Goal: Transaction & Acquisition: Register for event/course

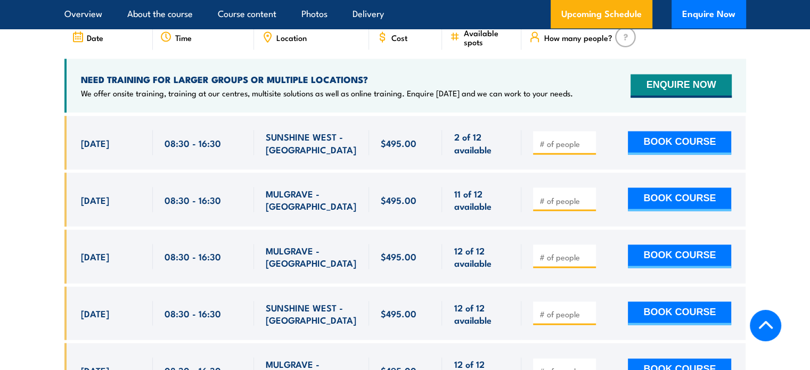
click at [580, 140] on input "number" at bounding box center [565, 144] width 53 height 11
click at [589, 139] on input "1" at bounding box center [565, 144] width 53 height 11
type input "2"
click at [589, 139] on input "2" at bounding box center [565, 144] width 53 height 11
click at [653, 139] on button "BOOK COURSE" at bounding box center [679, 143] width 103 height 23
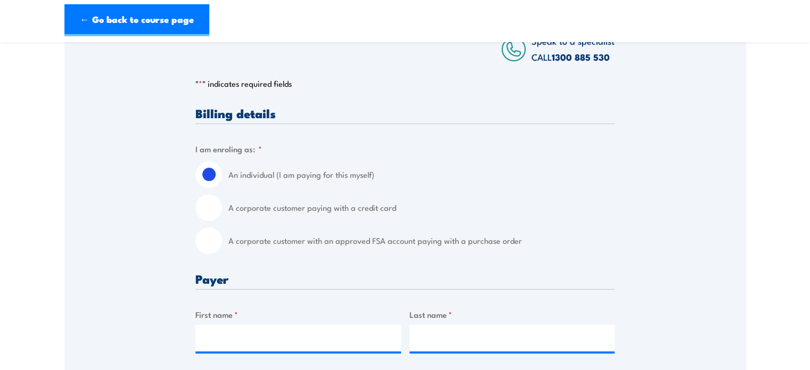
scroll to position [213, 0]
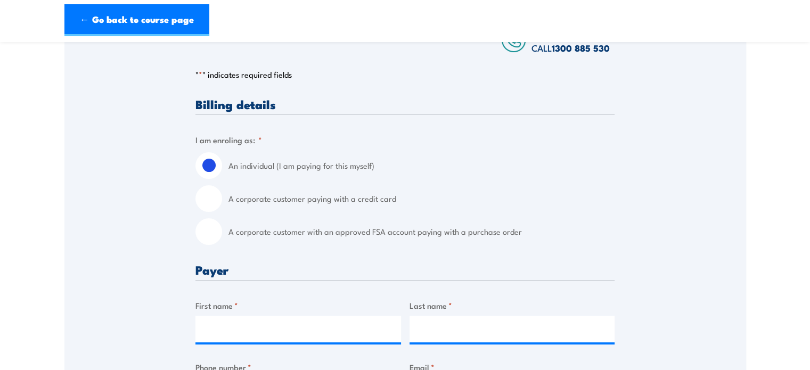
click at [210, 208] on input "A corporate customer paying with a credit card" at bounding box center [209, 198] width 27 height 27
radio input "true"
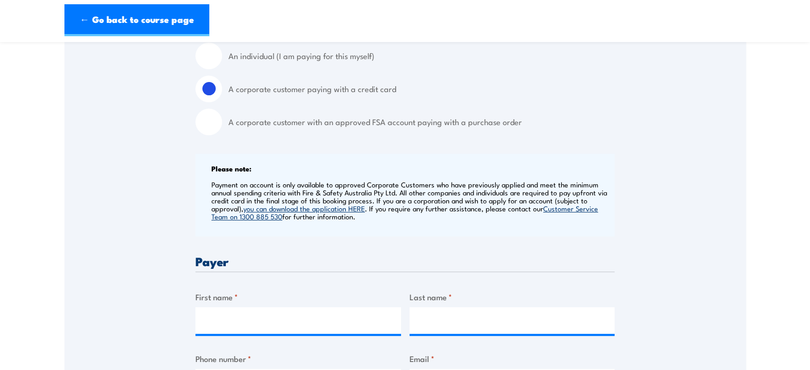
scroll to position [426, 0]
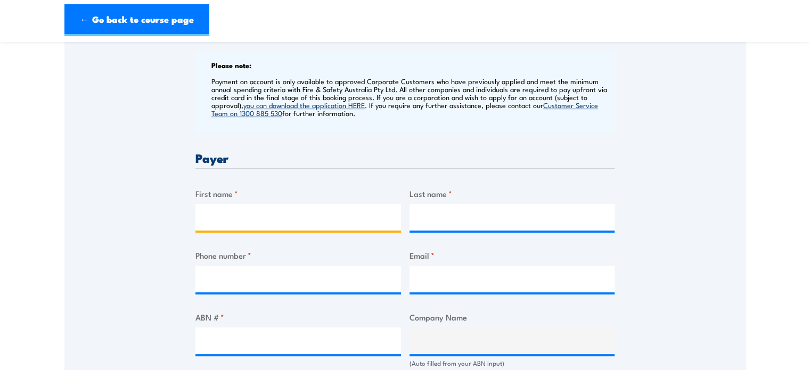
click at [316, 227] on input "First name *" at bounding box center [299, 217] width 206 height 27
type input "Tiffinie"
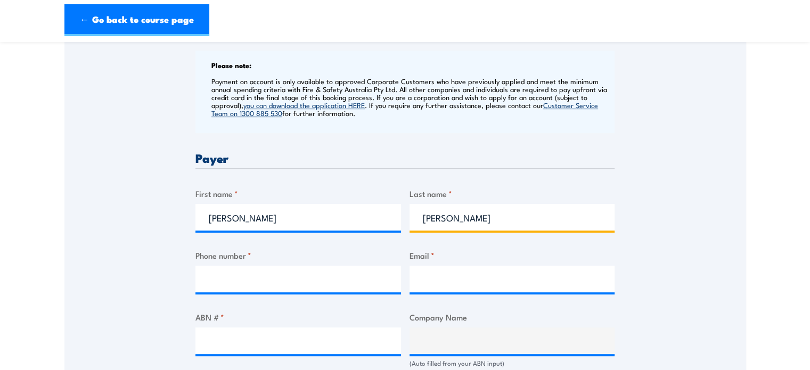
type input "Reeves"
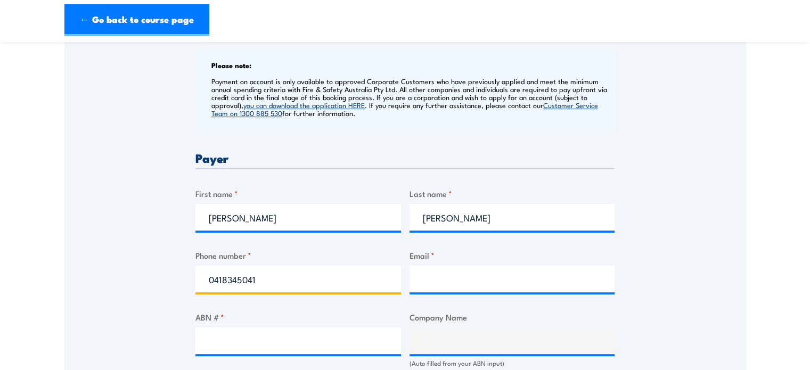
type input "0418345041"
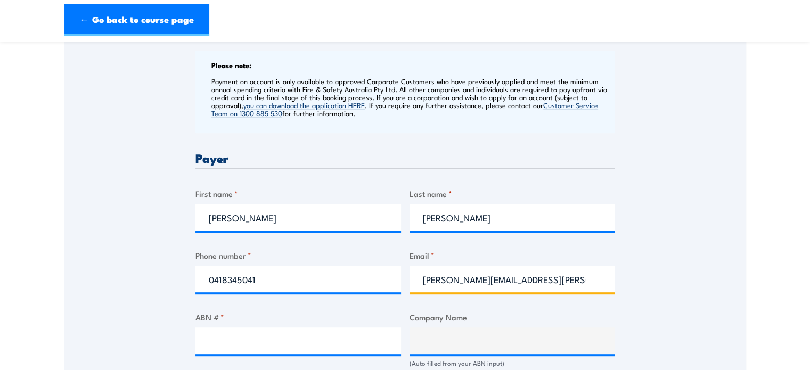
type input "tiffinie.reeves@auscorr.com.au"
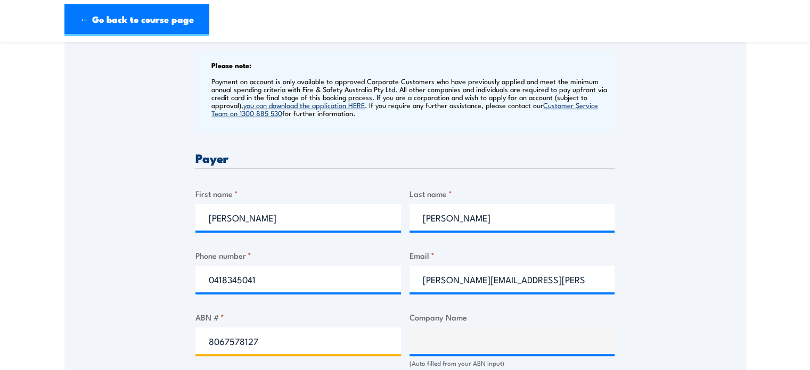
type input "80675781278"
type input "The Trustee for the Gerritsen Family Trust"
type input "80675781278"
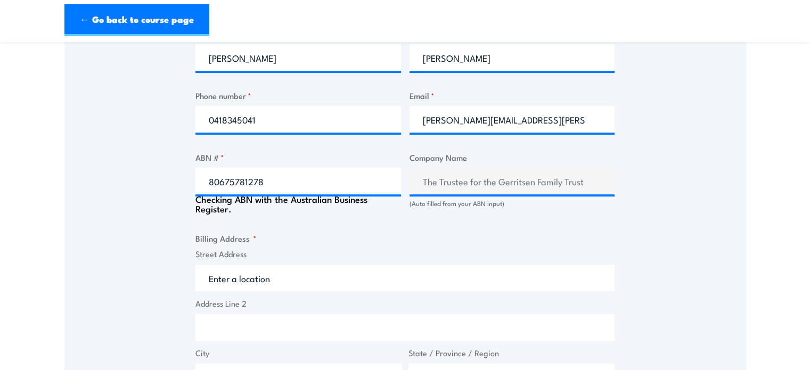
scroll to position [688, 0]
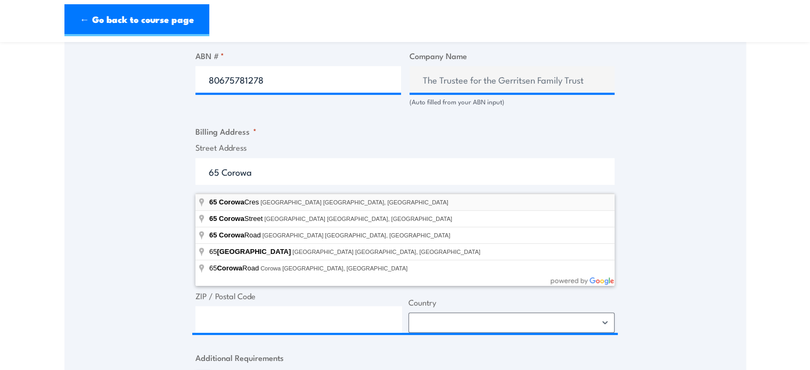
type input "65 Corowa Cres, Greensborough VIC, Australia"
type input "65 Corowa Cres"
type input "Greensborough"
type input "Victoria"
type input "3088"
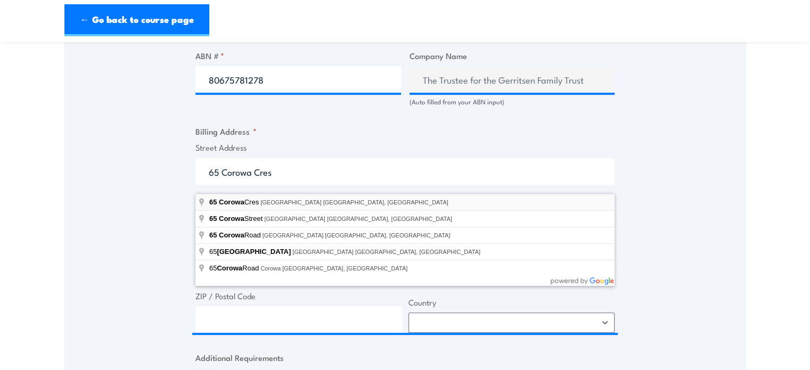
select select "Australia"
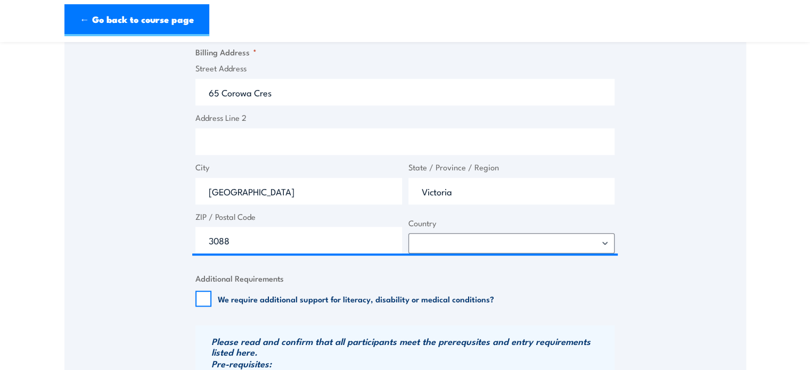
scroll to position [901, 0]
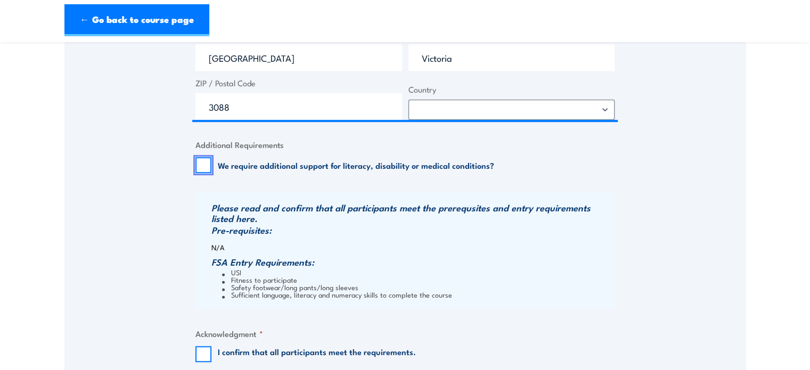
click at [204, 172] on input "We require additional support for literacy, disability or medical conditions?" at bounding box center [204, 165] width 16 height 16
checkbox input "true"
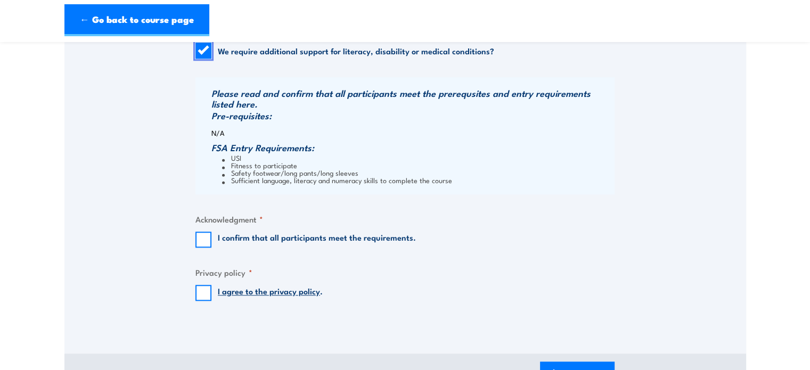
scroll to position [1061, 0]
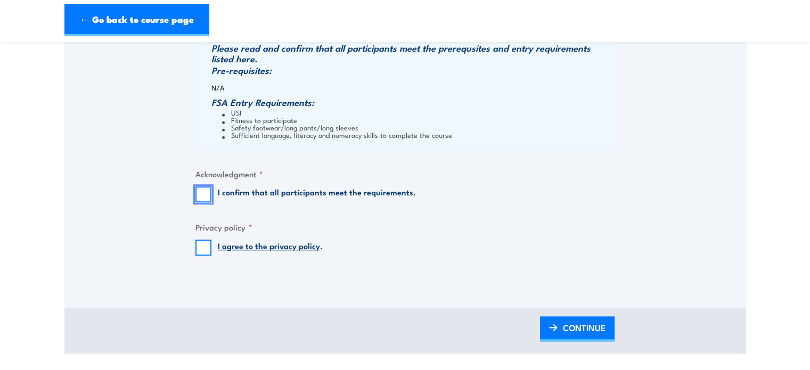
click at [203, 202] on input "I confirm that all participants meet the requirements." at bounding box center [204, 194] width 16 height 16
checkbox input "true"
click at [205, 256] on input "I agree to the privacy policy ." at bounding box center [204, 248] width 16 height 16
checkbox input "true"
click at [578, 335] on span "CONTINUE" at bounding box center [584, 328] width 43 height 28
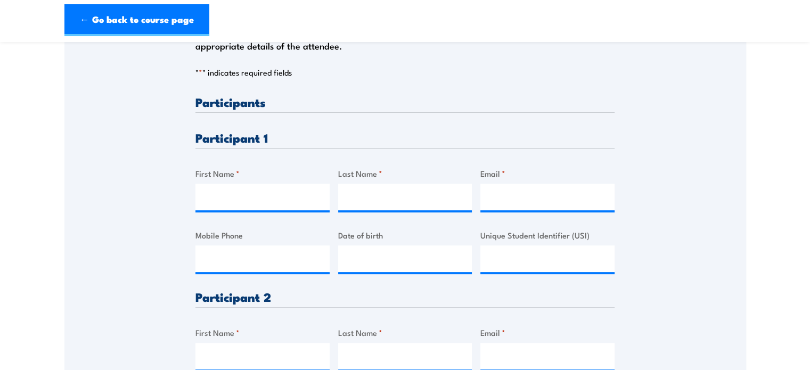
scroll to position [266, 0]
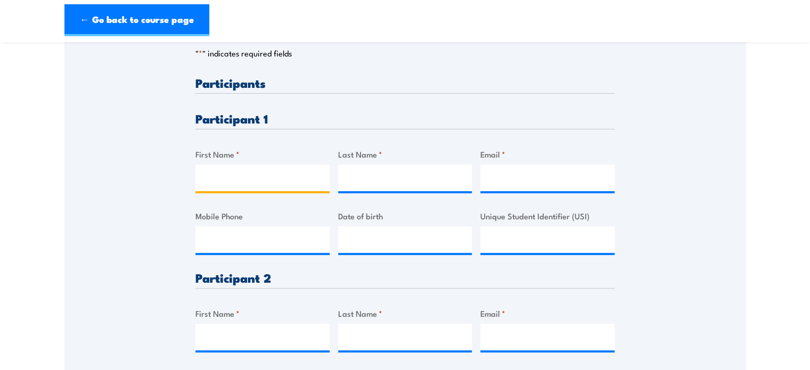
click at [265, 185] on input "First Name *" at bounding box center [263, 178] width 134 height 27
type input "Wilhelmus"
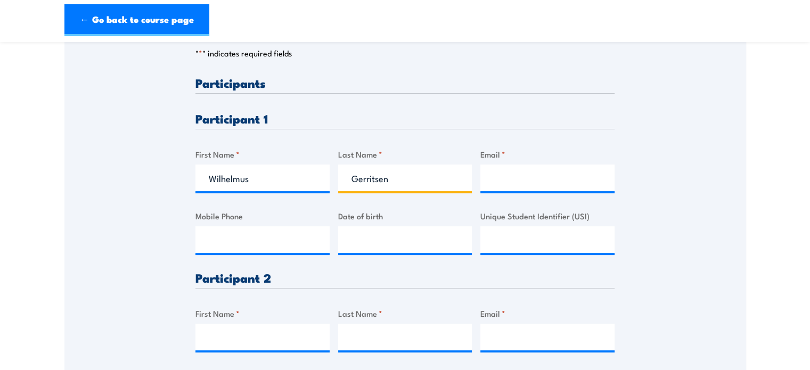
type input "Gerritsen"
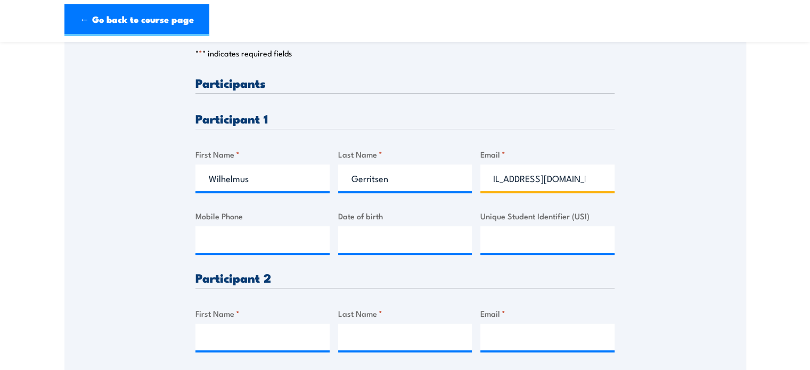
scroll to position [0, 26]
type input "bill.gerritsen@auscorr.com.au"
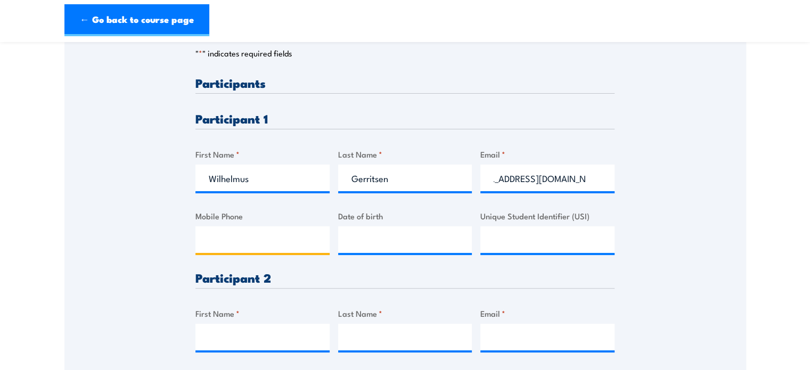
scroll to position [0, 0]
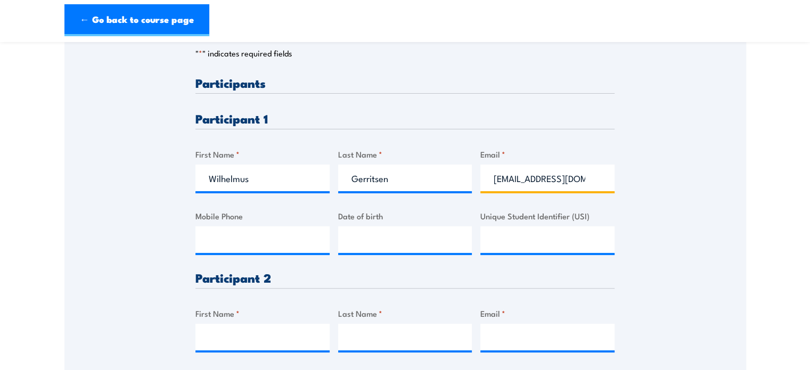
click at [492, 189] on input "bill.gerritsen@auscorr.com.au" at bounding box center [548, 178] width 134 height 27
click at [595, 186] on input "bill.gerritsen@auscorr.com.au" at bounding box center [548, 178] width 134 height 27
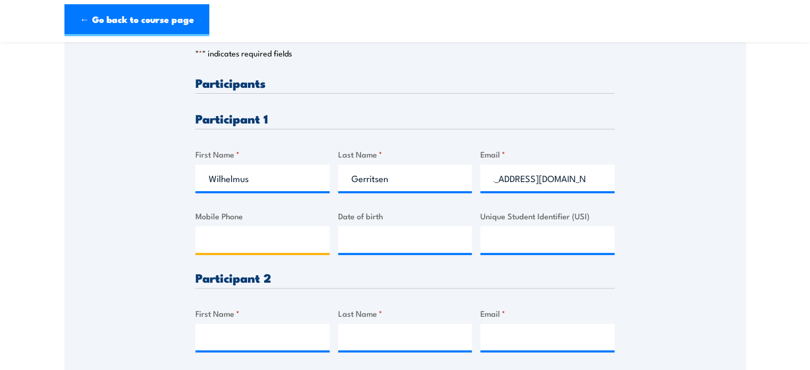
click at [229, 253] on input "Mobile Phone" at bounding box center [263, 239] width 134 height 27
type input "0429325166"
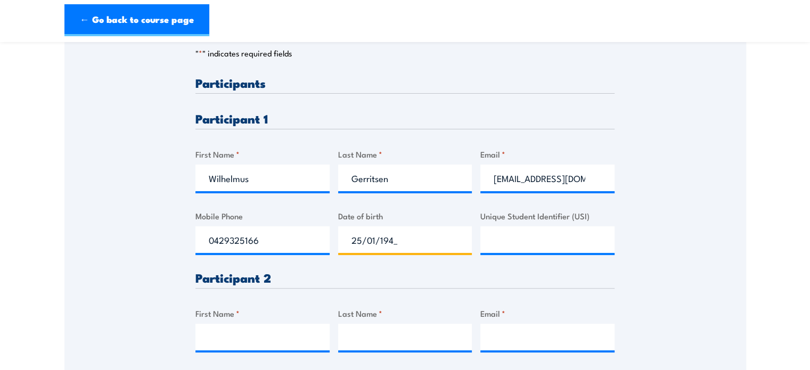
type input "25/01/1947"
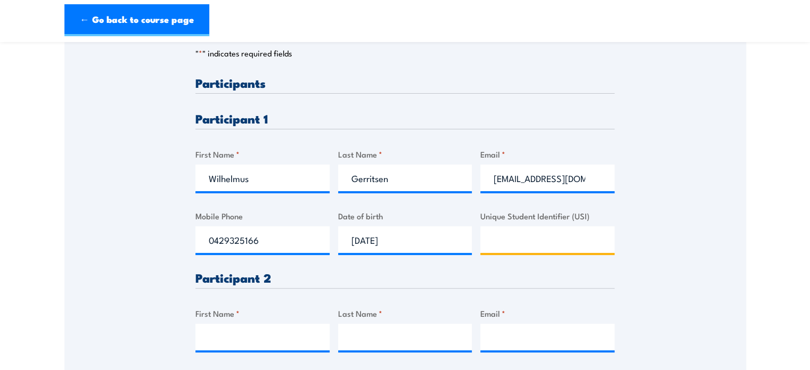
paste input "NZ7KAE2Z5W"
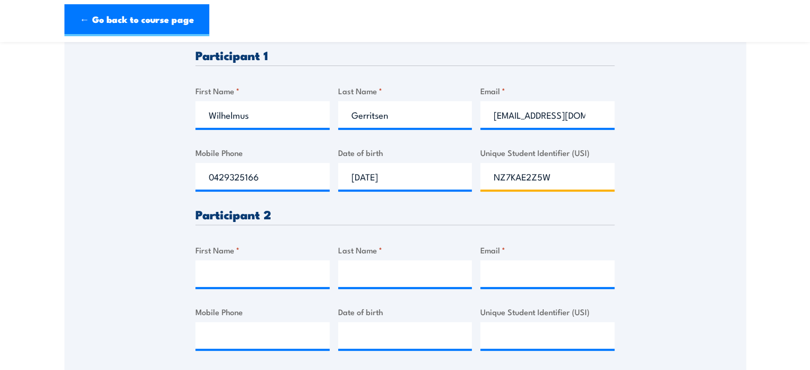
scroll to position [373, 0]
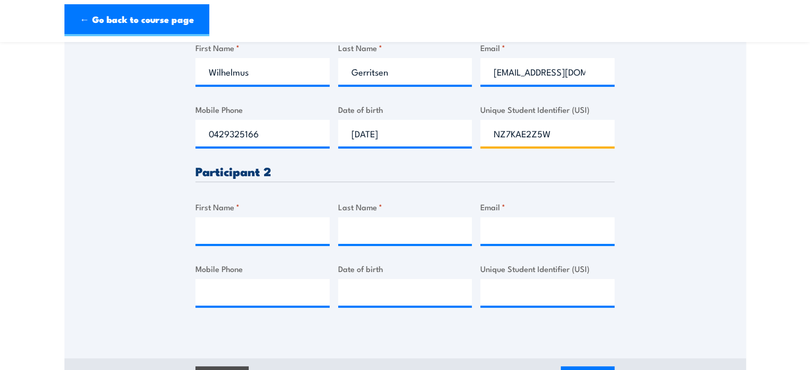
type input "NZ7KAE2Z5W"
click at [258, 243] on input "First Name *" at bounding box center [263, 230] width 134 height 27
type input "Rhys"
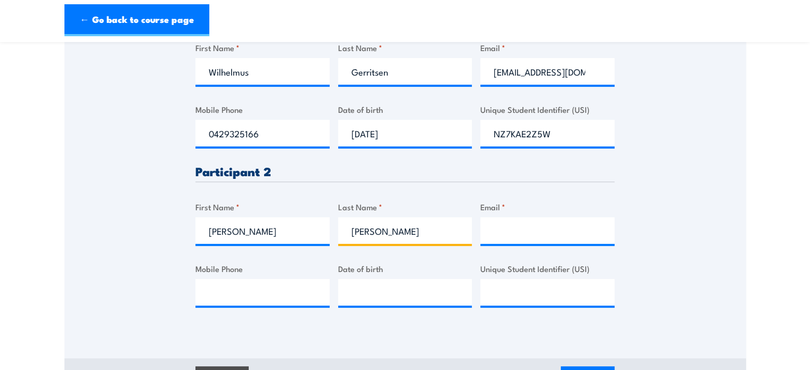
type input "Mahoney"
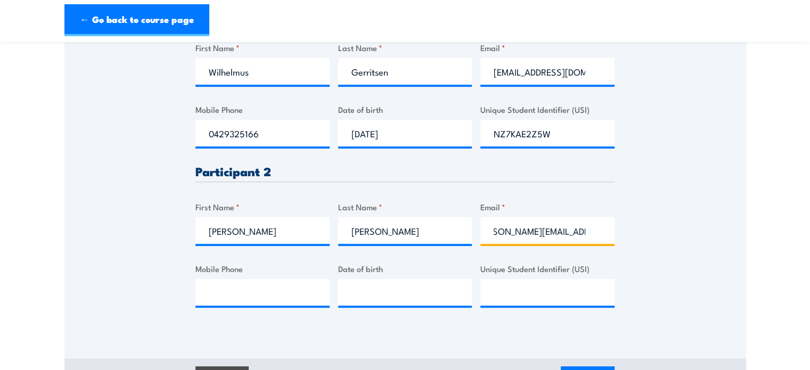
scroll to position [0, 0]
type input "rhys.mahoney@auscorr.com.au"
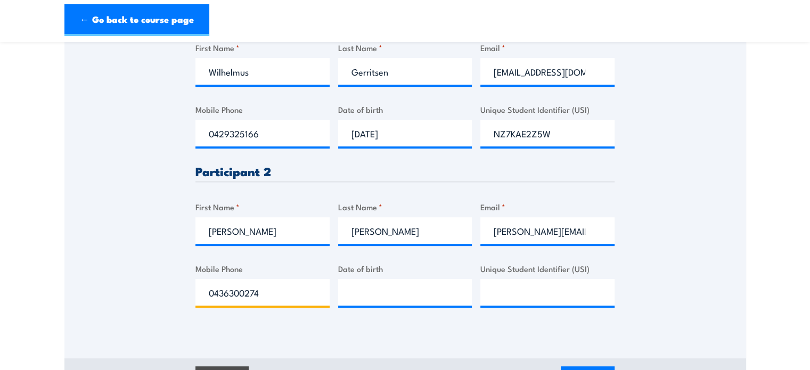
type input "0436300274"
type input "__/__/____"
click at [542, 302] on input "Unique Student Identifier (USI)" at bounding box center [548, 292] width 134 height 27
paste input "KLF6F6HX7C"
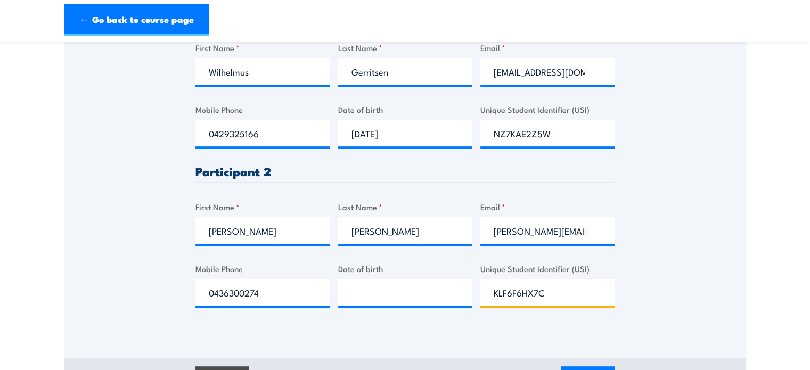
type input "KLF6F6HX7C"
type input "__/__/____"
click at [420, 306] on input "__/__/____" at bounding box center [405, 292] width 134 height 27
type input "24/07/1998"
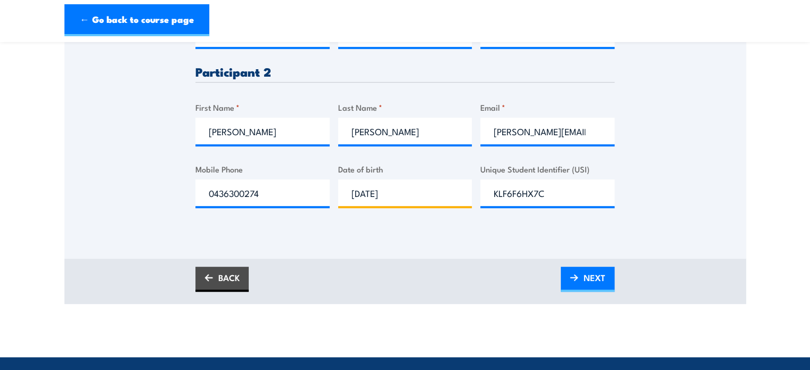
scroll to position [480, 0]
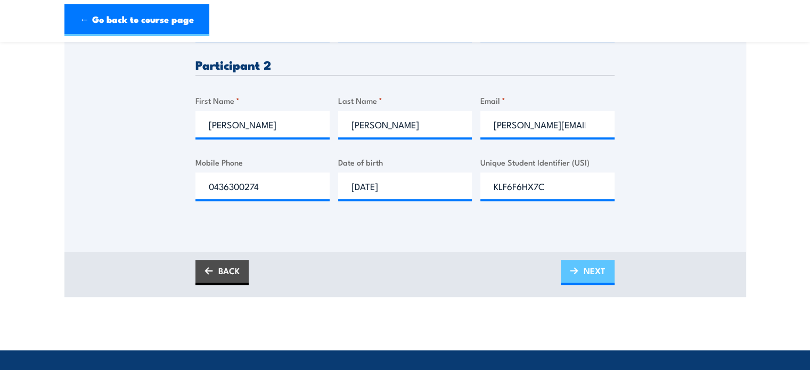
click at [603, 279] on span "NEXT" at bounding box center [595, 271] width 22 height 28
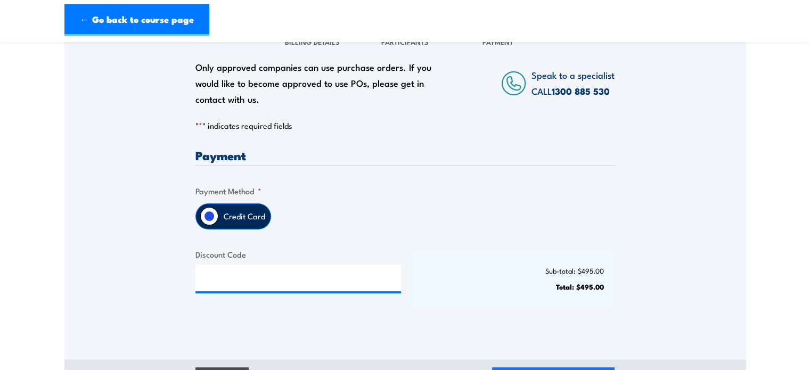
scroll to position [160, 0]
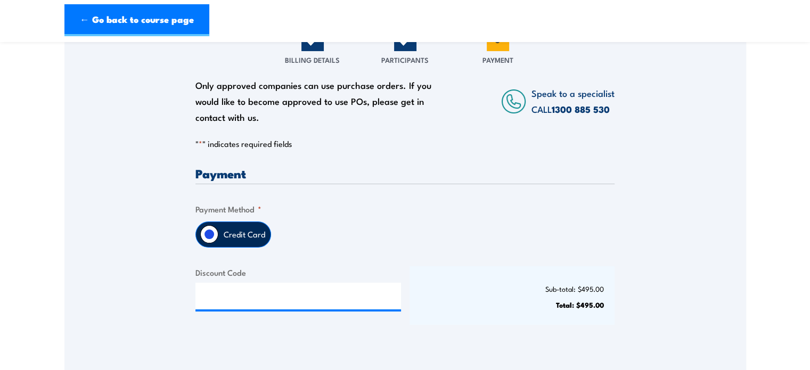
click at [245, 247] on label "Credit Card" at bounding box center [244, 234] width 52 height 25
click at [218, 243] on input "Credit Card" at bounding box center [209, 234] width 18 height 18
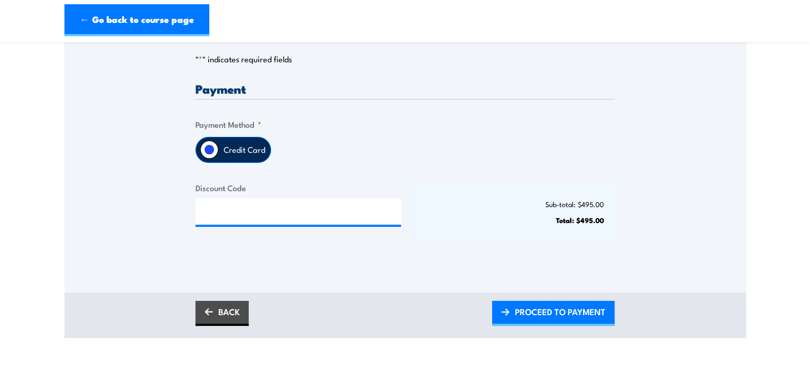
scroll to position [266, 0]
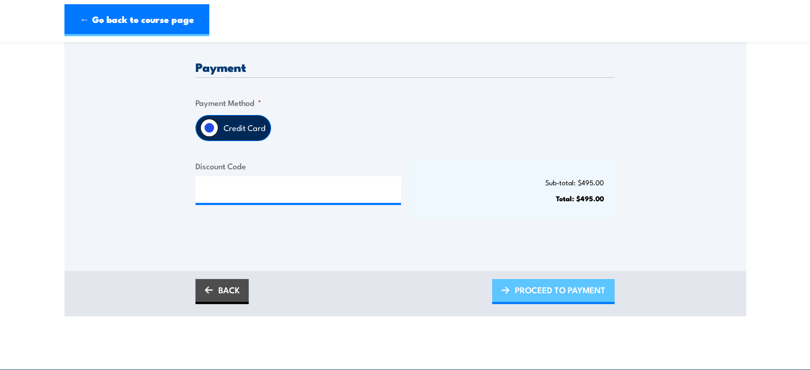
click at [555, 303] on span "PROCEED TO PAYMENT" at bounding box center [560, 290] width 91 height 28
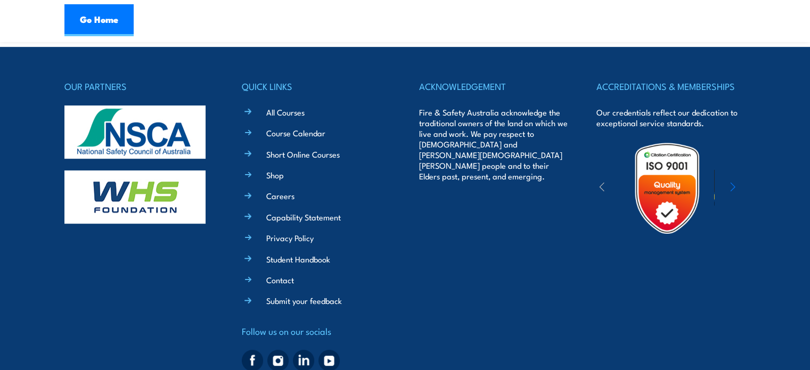
scroll to position [586, 0]
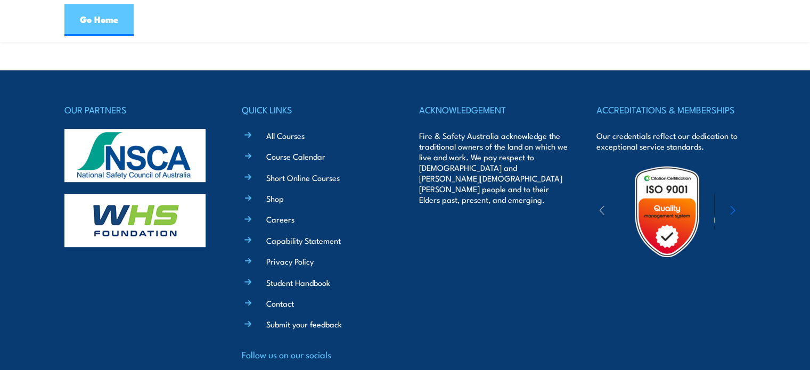
click at [104, 18] on link "Go Home" at bounding box center [98, 20] width 69 height 32
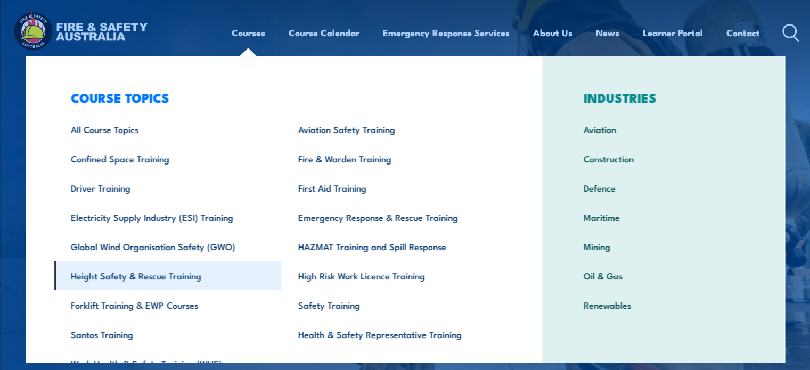
click at [111, 279] on link "Height Safety & Rescue Training" at bounding box center [167, 275] width 227 height 29
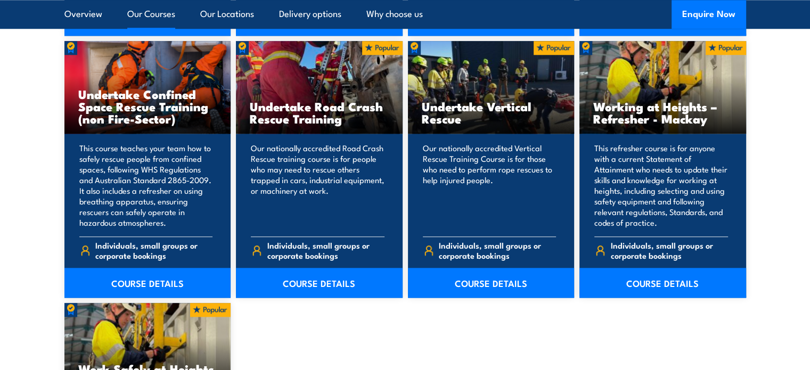
scroll to position [1119, 0]
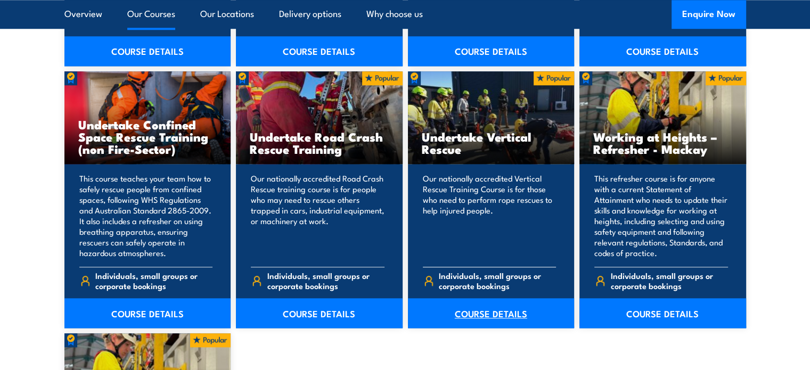
click at [491, 314] on link "COURSE DETAILS" at bounding box center [491, 313] width 167 height 30
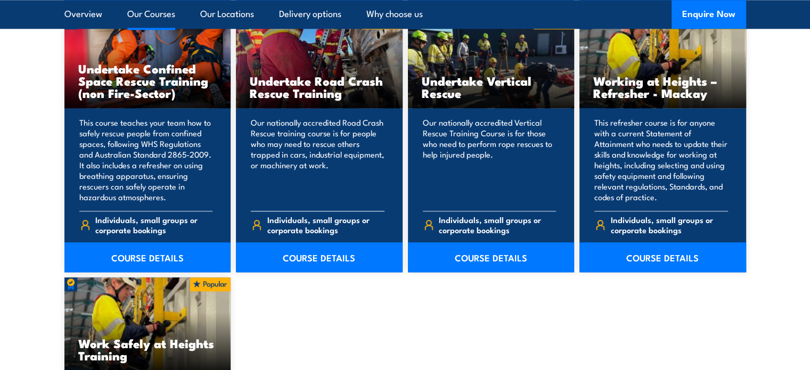
scroll to position [1119, 0]
